Goal: Task Accomplishment & Management: Manage account settings

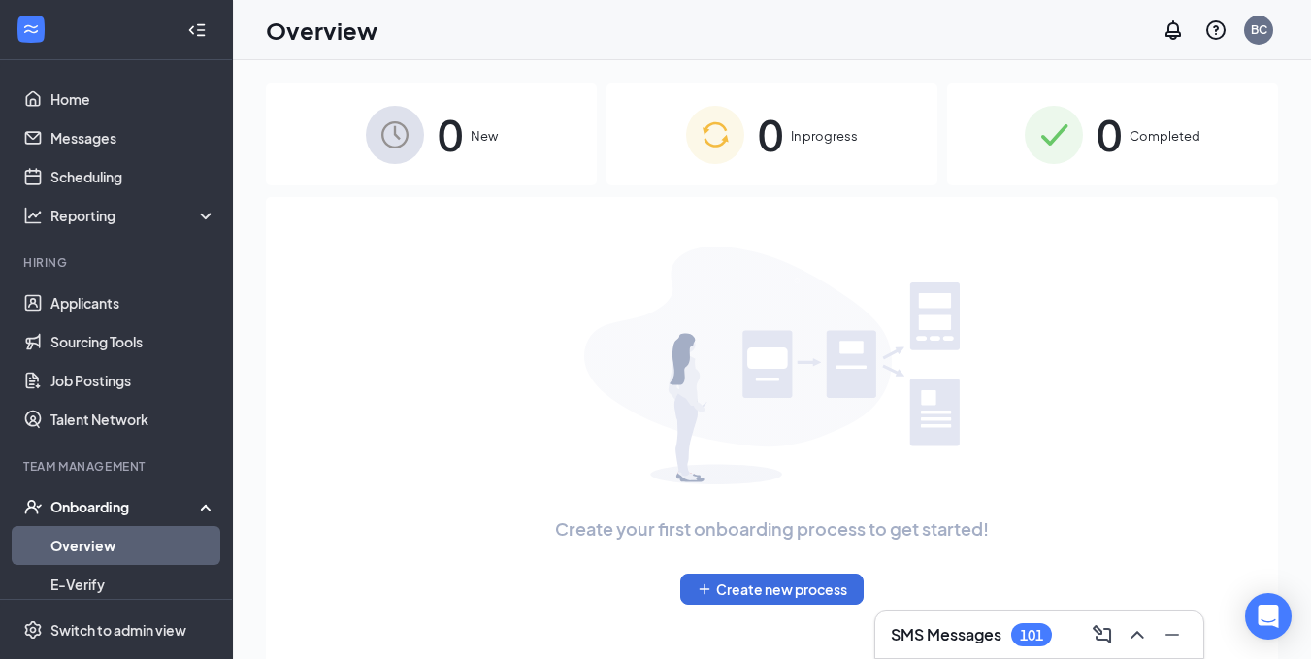
click at [121, 500] on div "Onboarding" at bounding box center [124, 506] width 149 height 19
click at [125, 500] on div "Onboarding" at bounding box center [124, 506] width 149 height 19
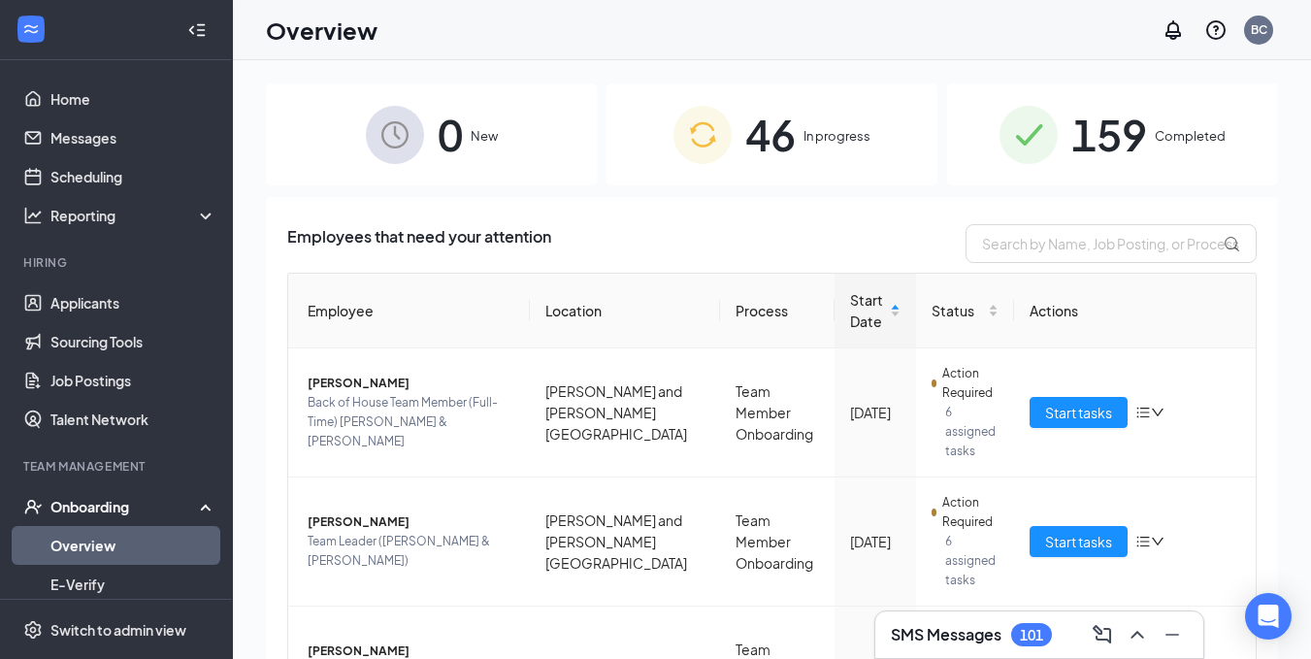
click at [114, 551] on link "Overview" at bounding box center [133, 545] width 166 height 39
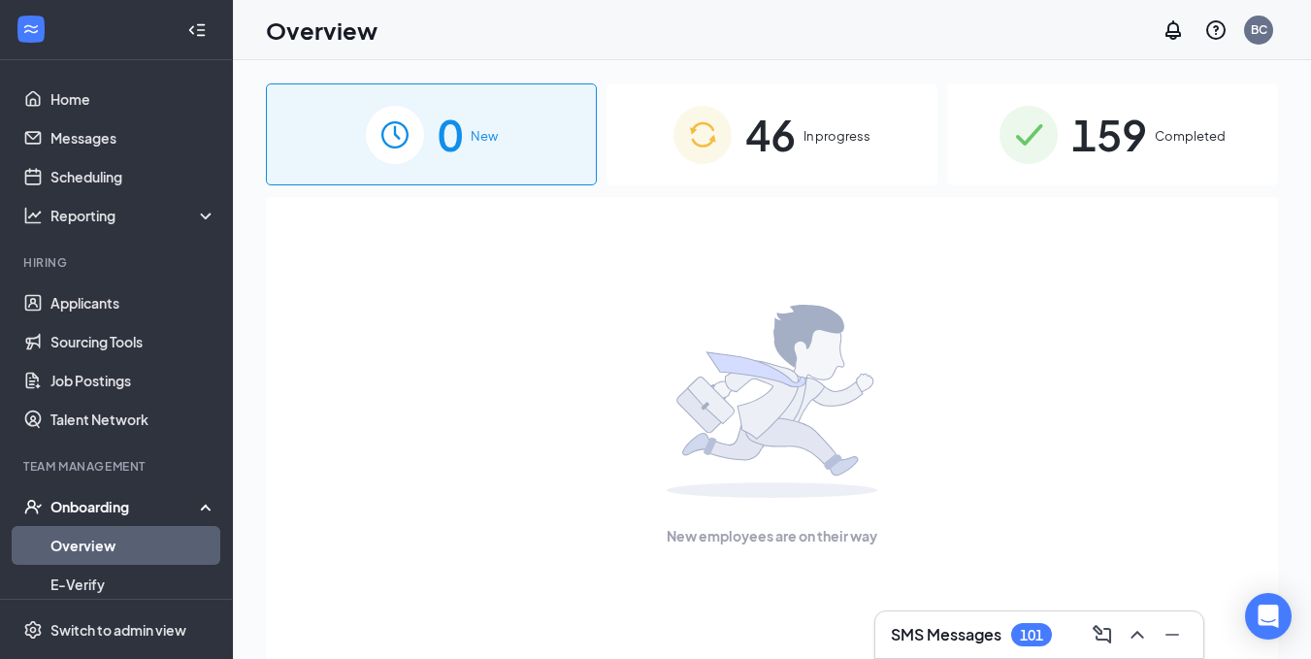
click at [515, 65] on div "0 New 46 In progress 159 Completed New employees are on their way" at bounding box center [772, 403] width 1078 height 686
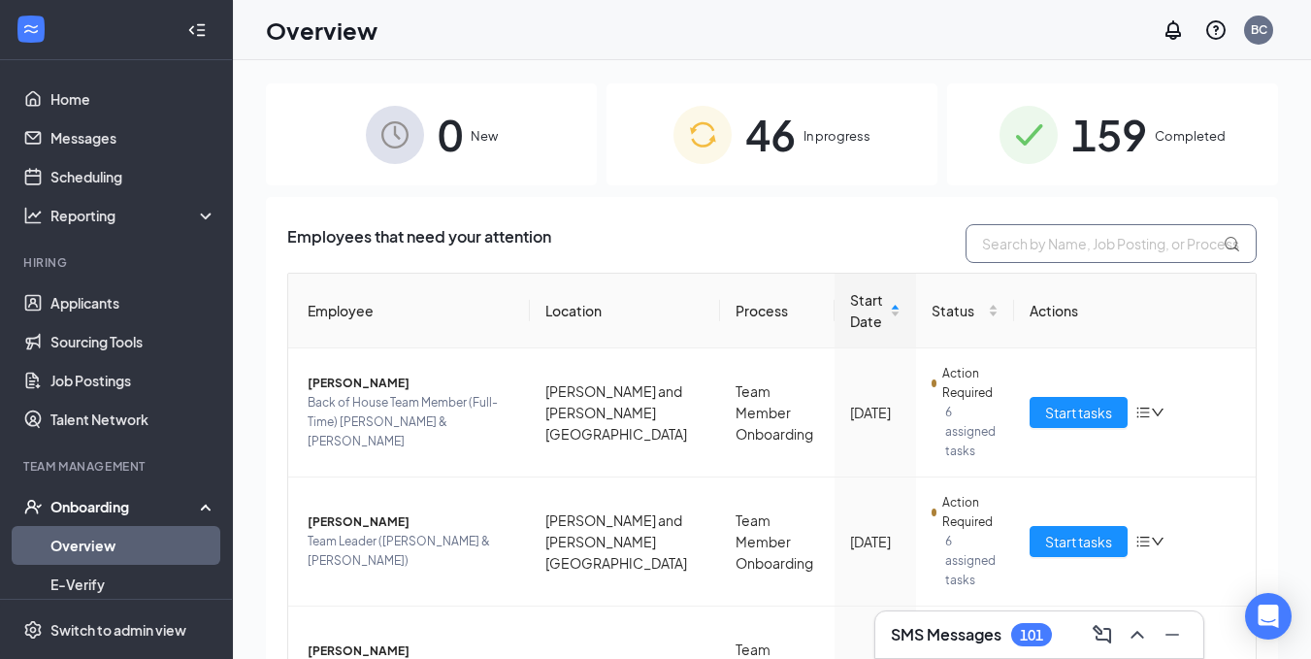
click at [978, 244] on input "text" at bounding box center [1110, 243] width 291 height 39
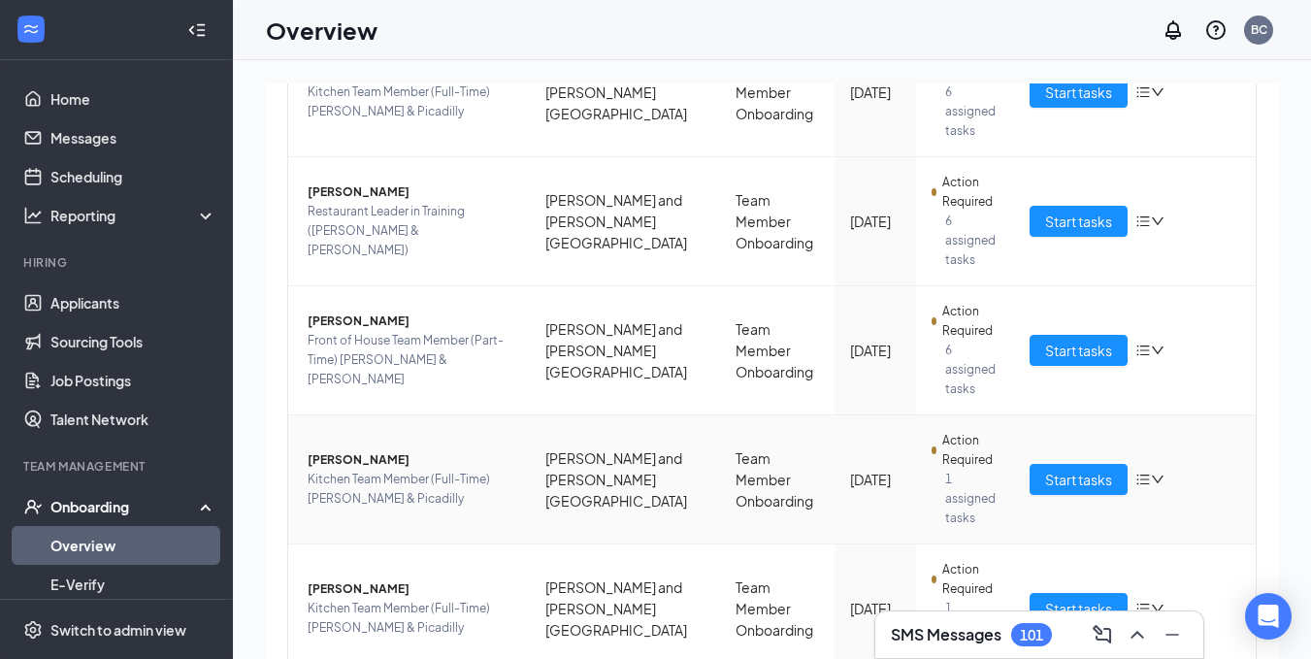
scroll to position [853, 0]
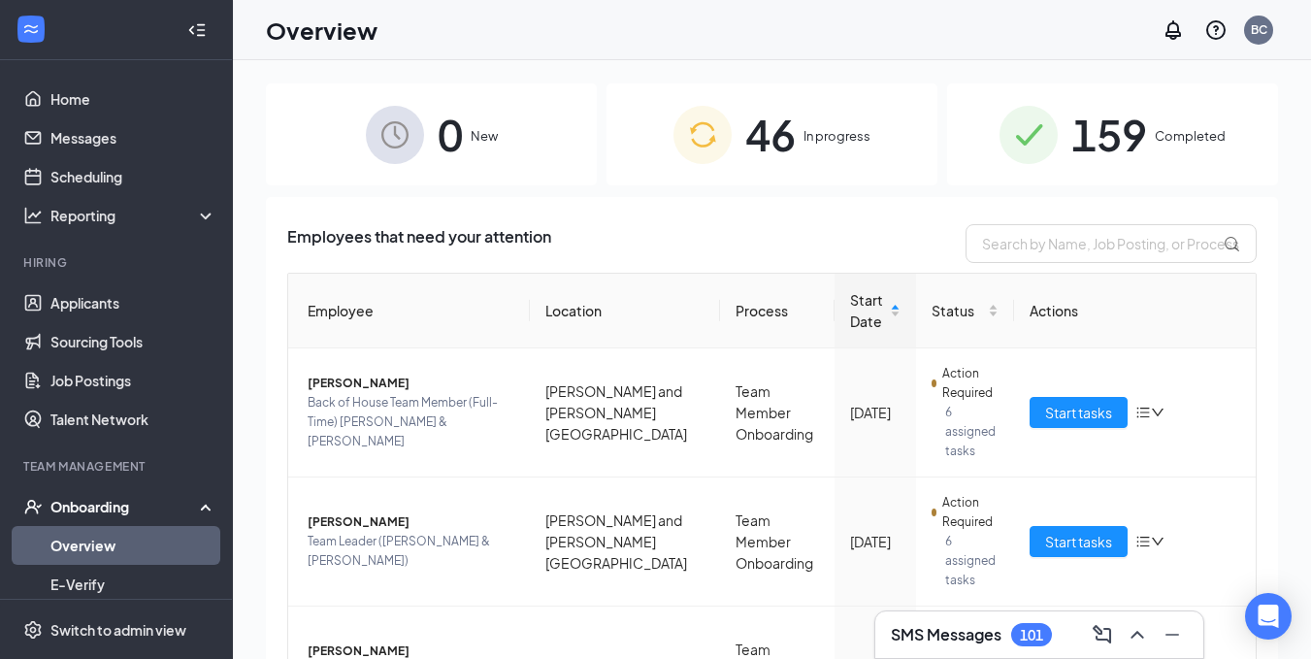
click at [385, 139] on img at bounding box center [395, 135] width 58 height 58
